Goal: Find specific page/section: Find specific page/section

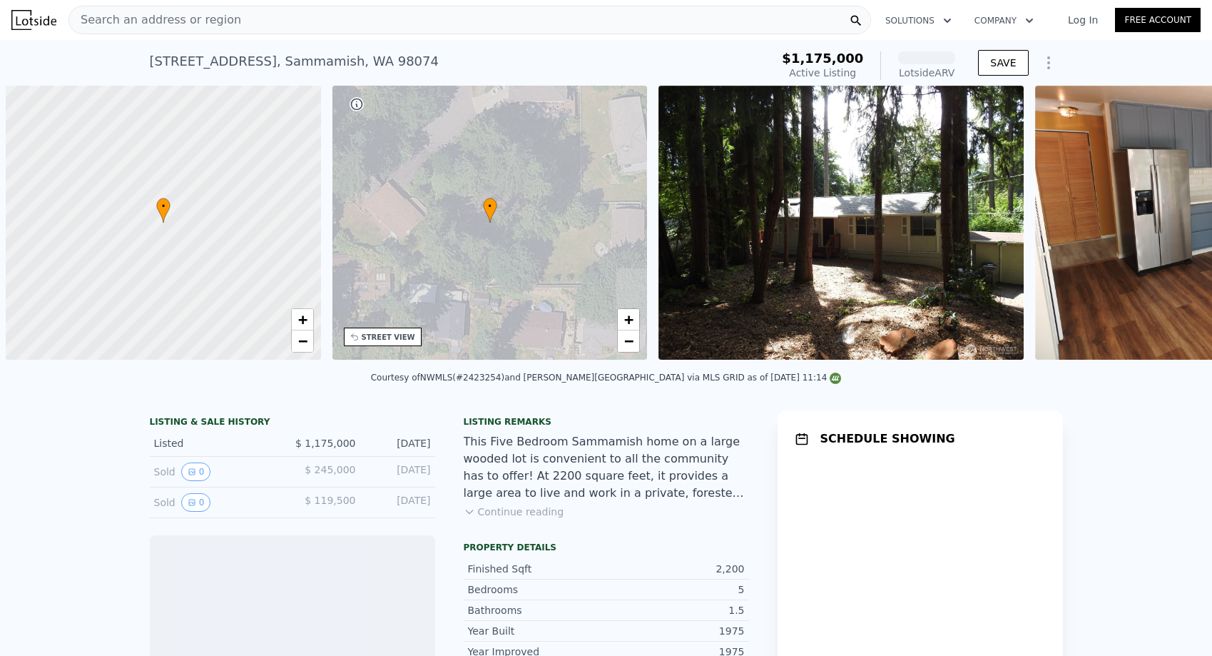
scroll to position [0, 6]
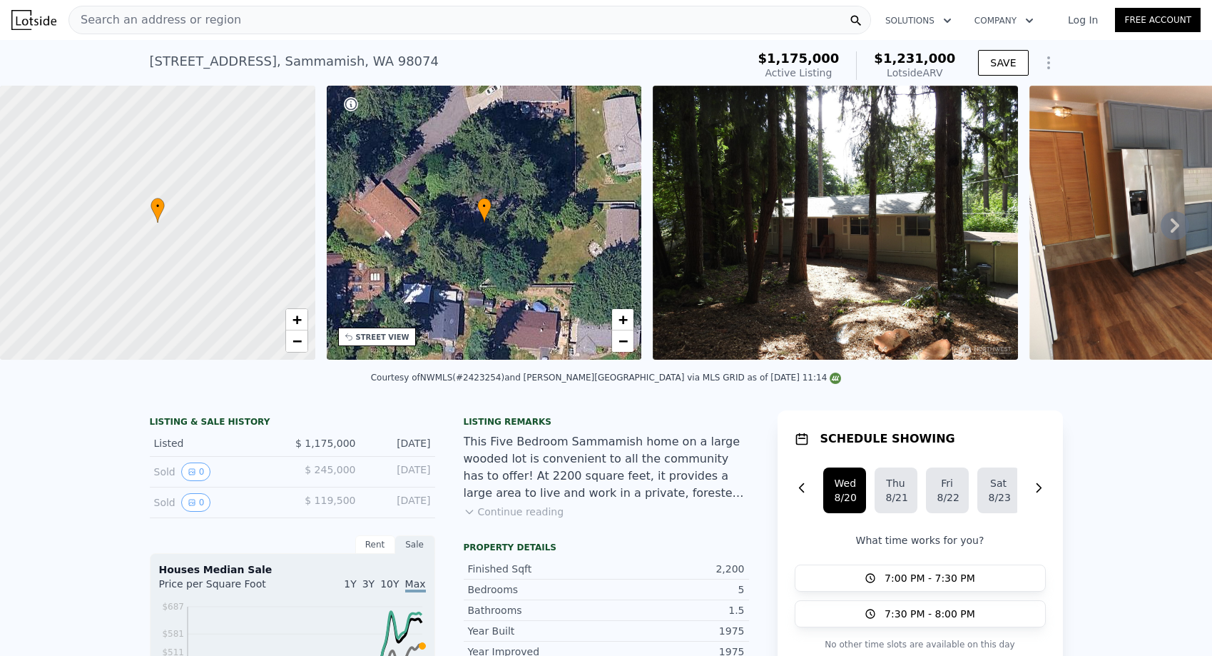
click at [690, 28] on div "Search an address or region" at bounding box center [470, 20] width 803 height 29
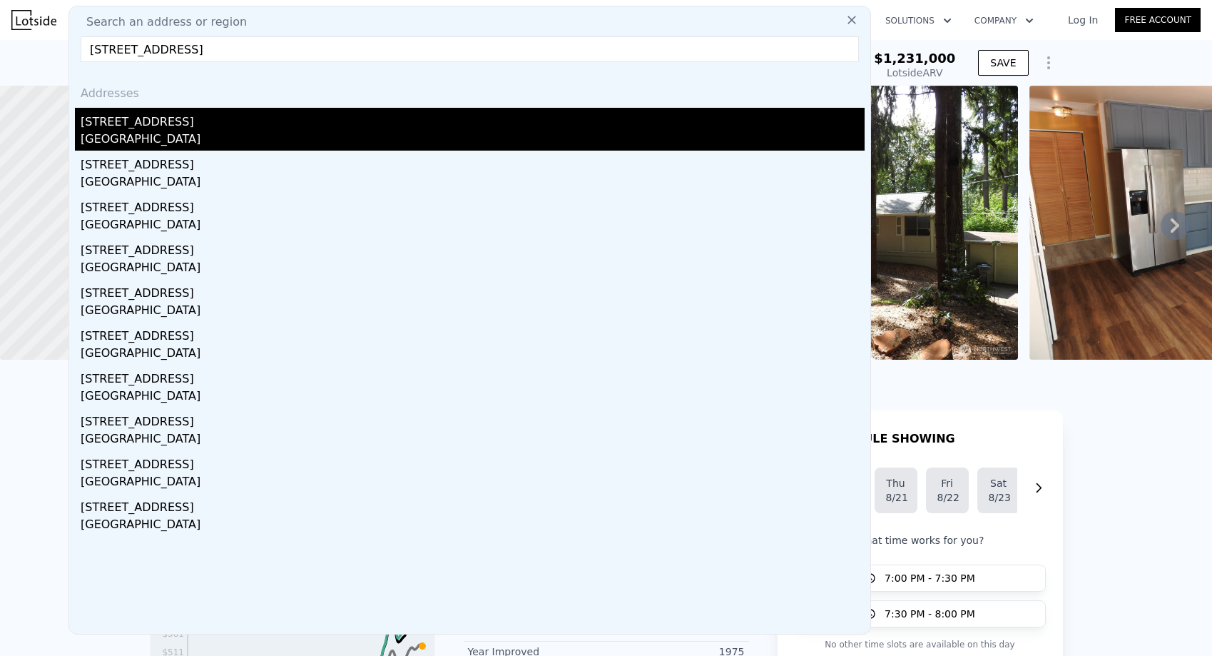
type input "[STREET_ADDRESS]"
click at [417, 116] on div "[STREET_ADDRESS]" at bounding box center [473, 119] width 784 height 23
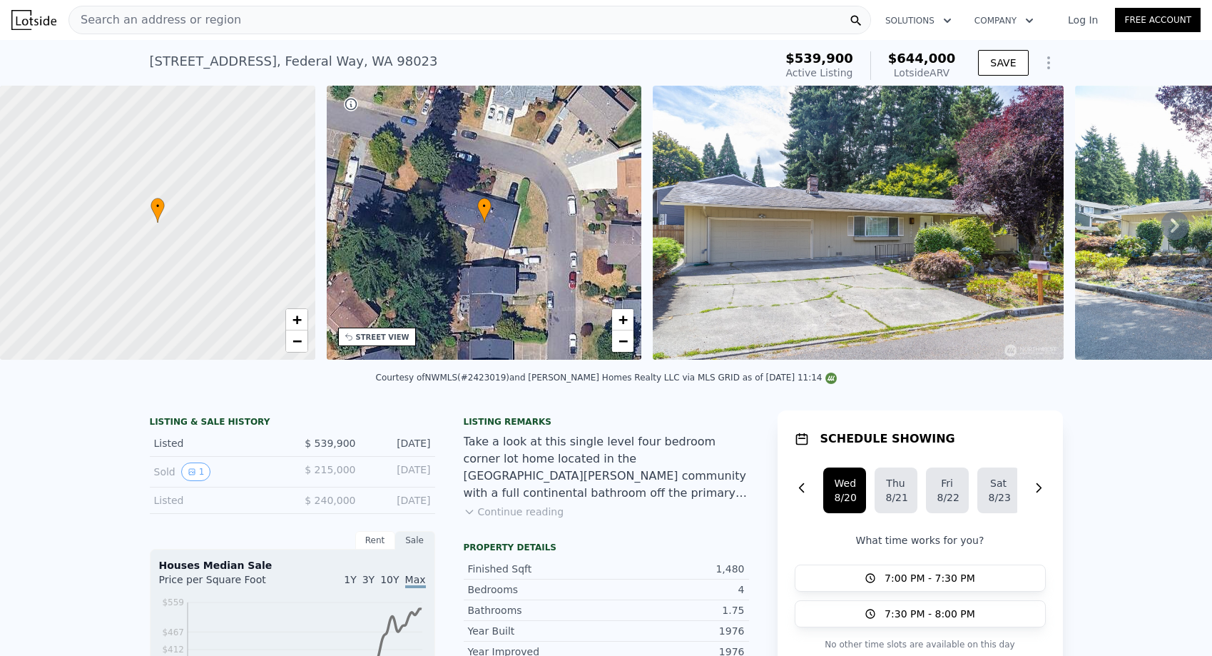
click at [481, 21] on div "Search an address or region" at bounding box center [470, 20] width 803 height 29
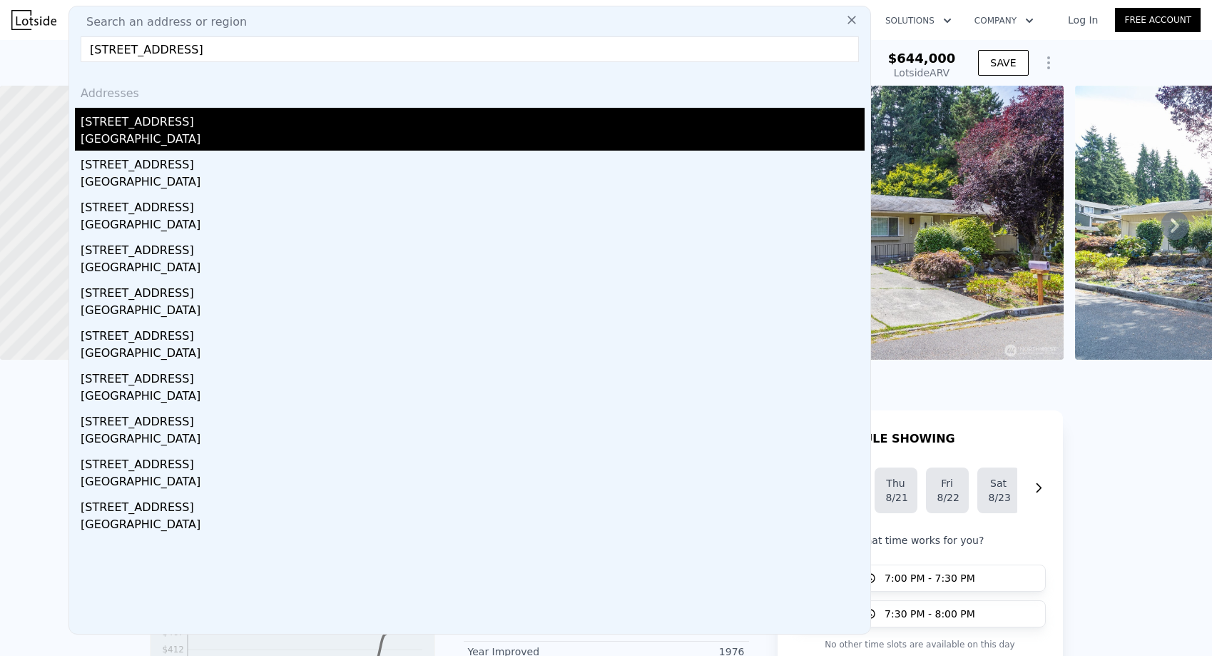
type input "[STREET_ADDRESS]"
click at [407, 137] on div "[GEOGRAPHIC_DATA]" at bounding box center [473, 141] width 784 height 20
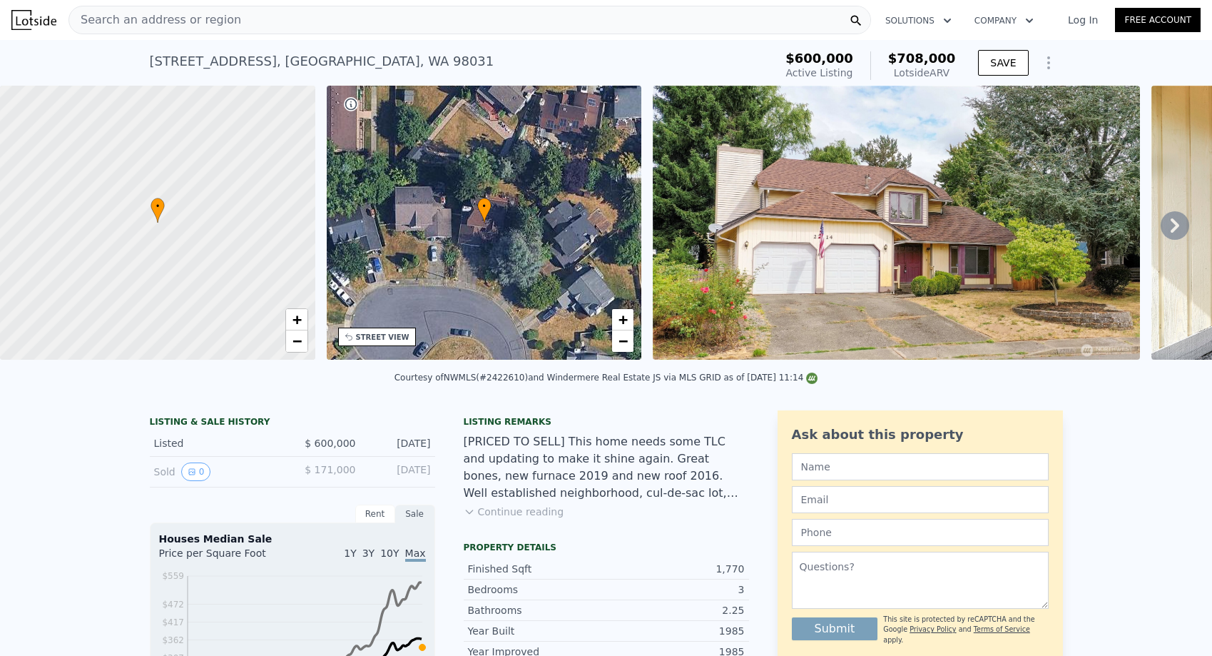
click at [545, 13] on div "Search an address or region" at bounding box center [470, 20] width 803 height 29
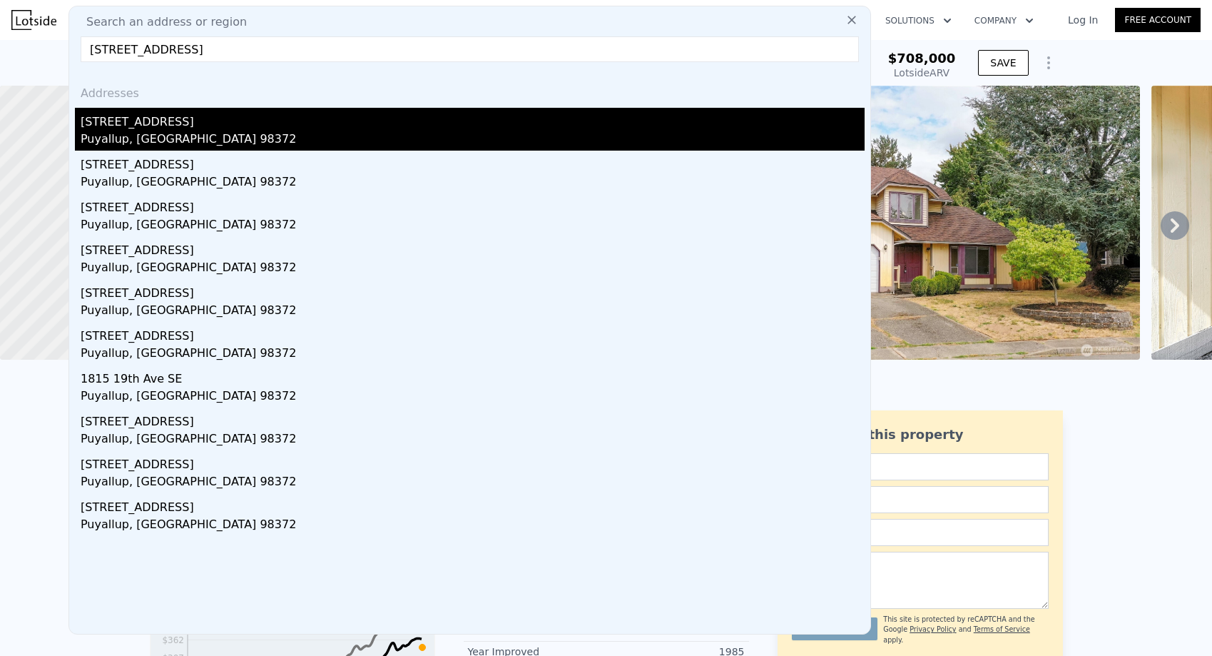
type input "[STREET_ADDRESS]"
click at [450, 120] on div "[STREET_ADDRESS]" at bounding box center [473, 119] width 784 height 23
